Goal: Communication & Community: Answer question/provide support

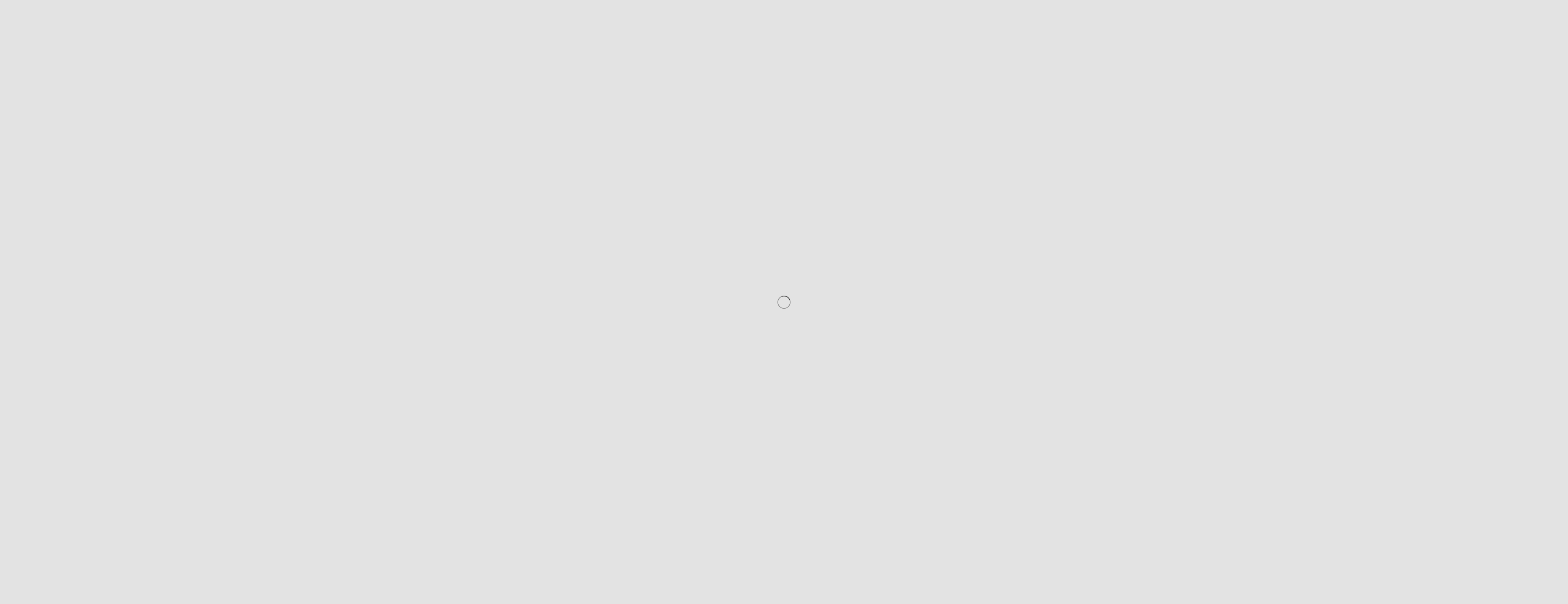
click at [734, 271] on div at bounding box center [784, 302] width 1568 height 604
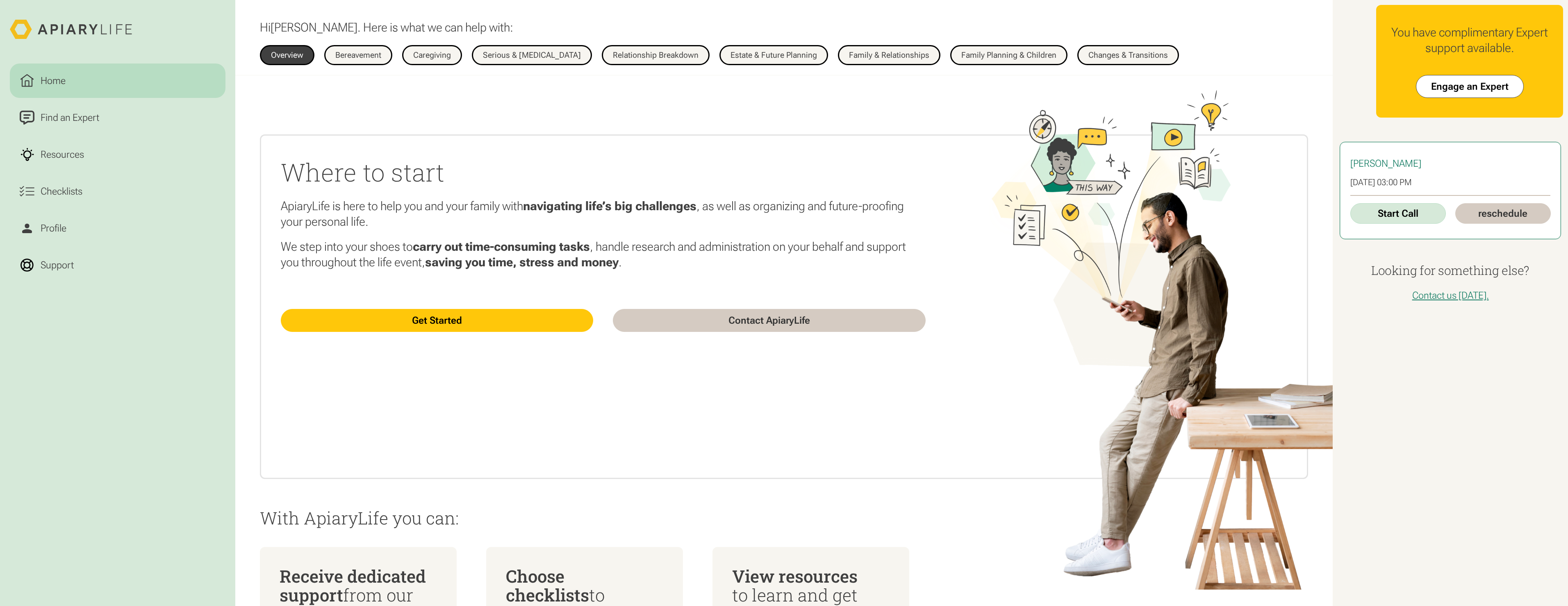
click at [1380, 219] on link "Start Call" at bounding box center [1398, 214] width 95 height 21
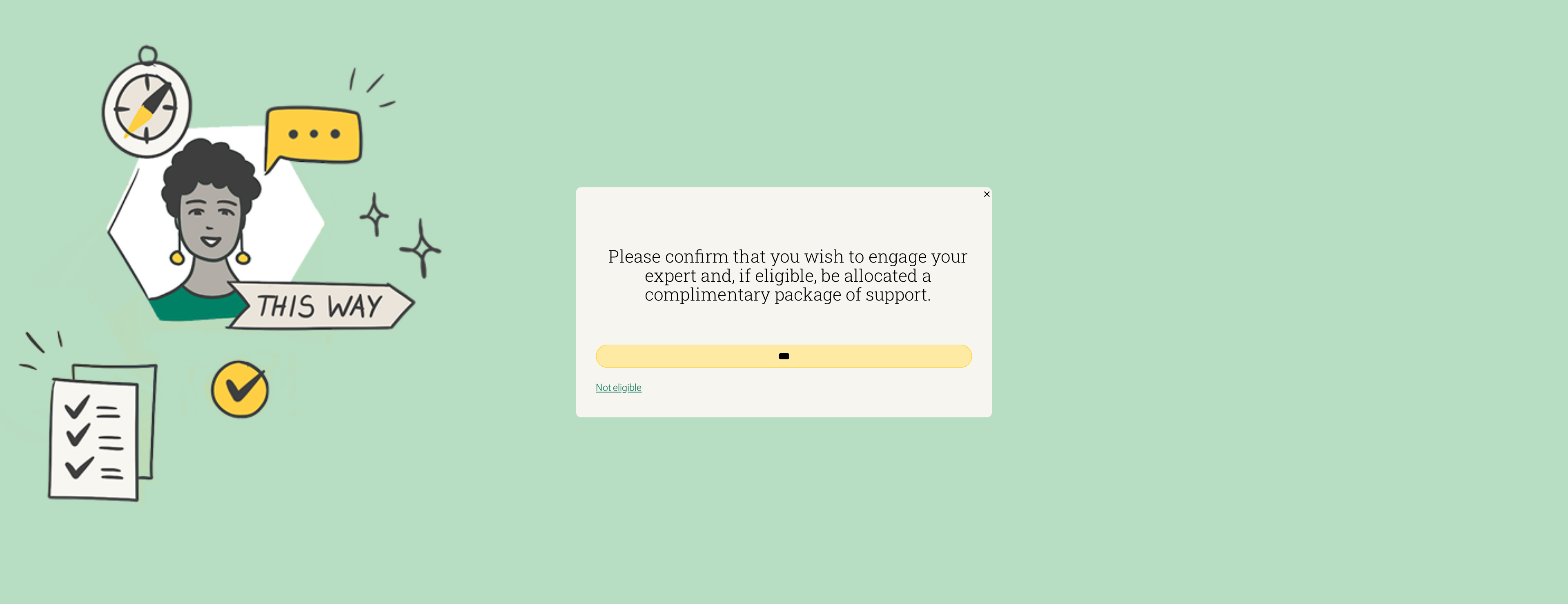
click at [794, 354] on input "***" at bounding box center [784, 356] width 376 height 23
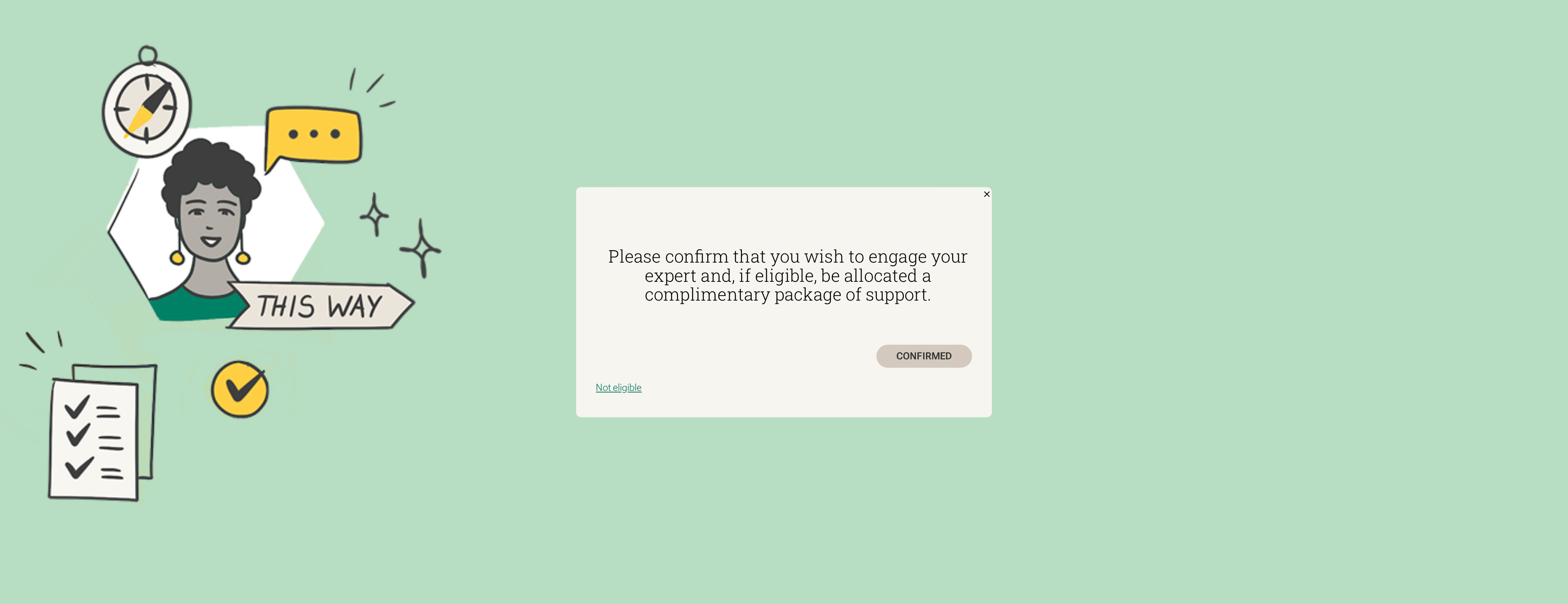
click at [962, 358] on div "CONFIRMED" at bounding box center [925, 356] width 96 height 23
click at [939, 362] on div "CONFIRMED" at bounding box center [925, 356] width 96 height 23
click at [1195, 354] on link at bounding box center [784, 302] width 1568 height 604
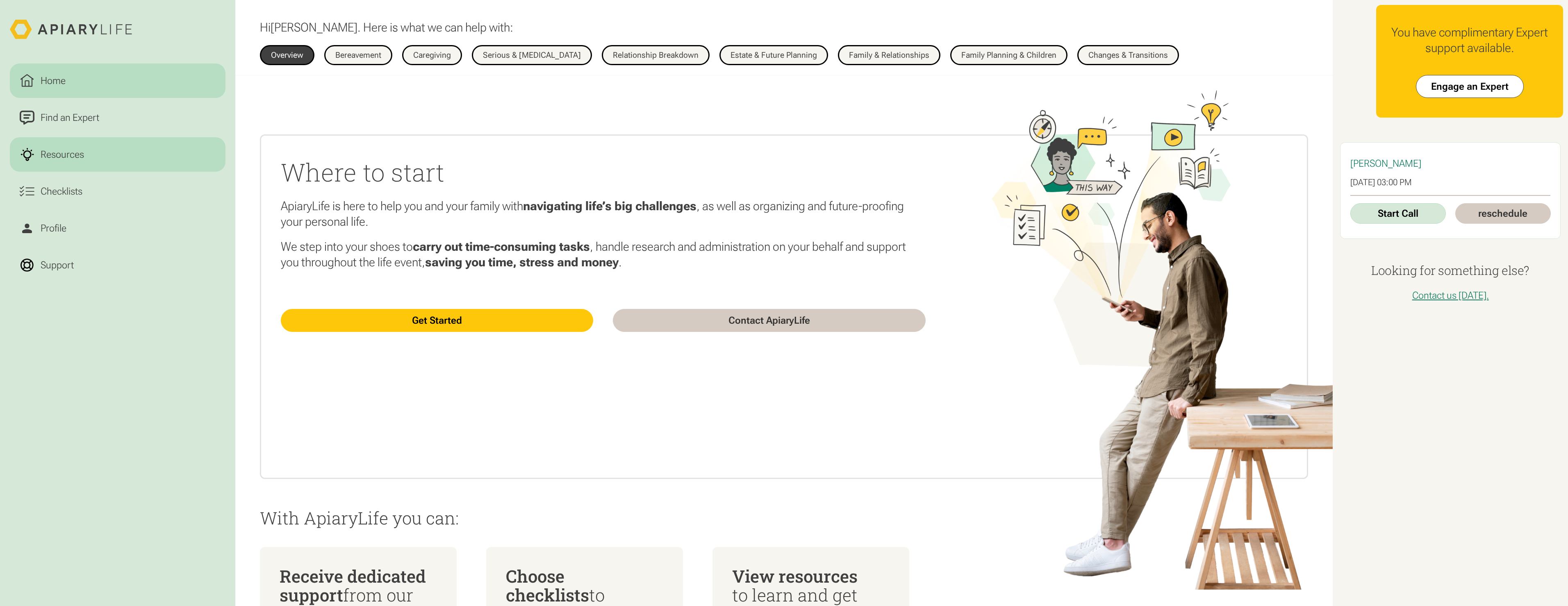
click at [73, 152] on div "Resources" at bounding box center [62, 155] width 48 height 15
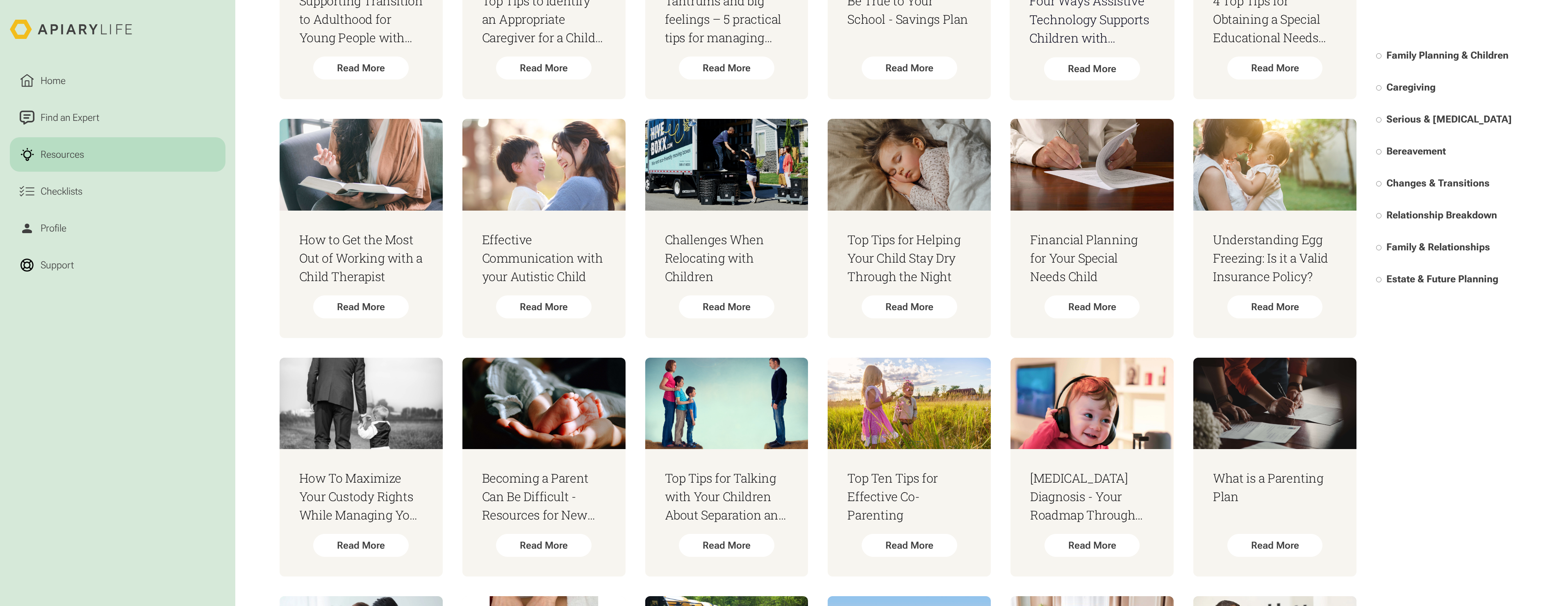
scroll to position [696, 0]
